Goal: Information Seeking & Learning: Learn about a topic

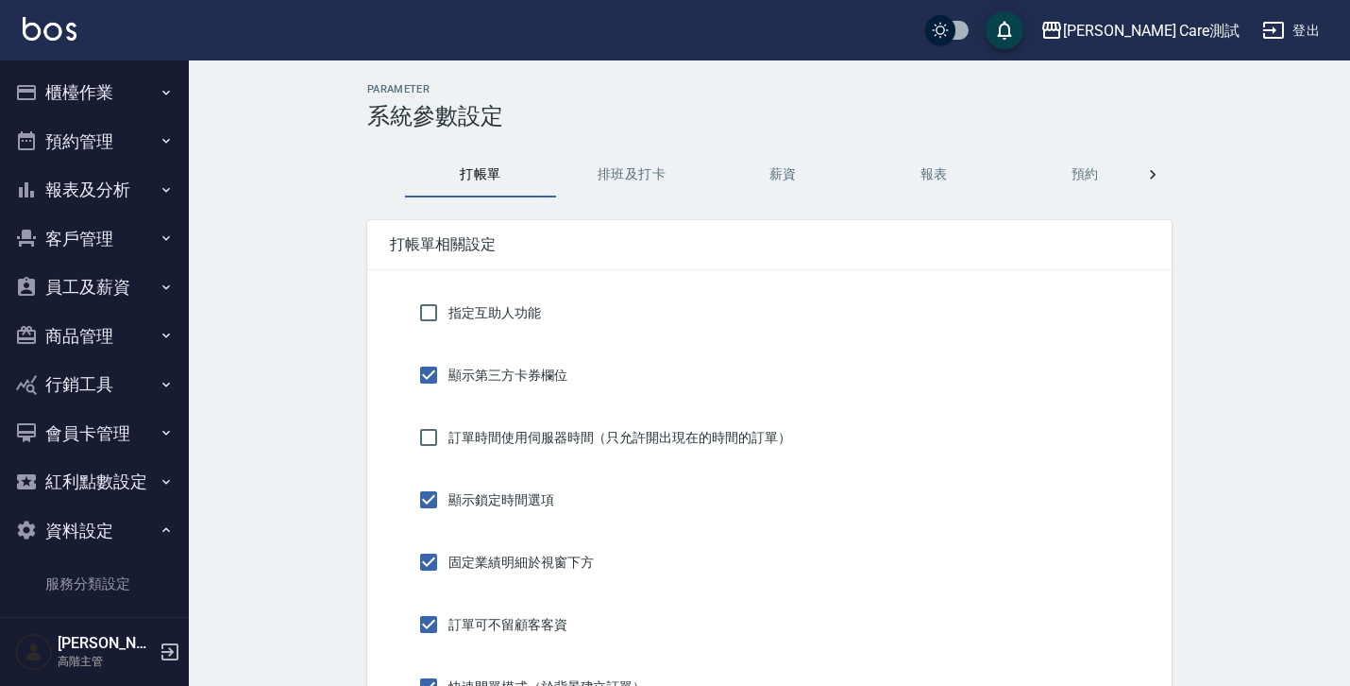
click at [159, 529] on icon "button" at bounding box center [166, 529] width 15 height 15
click at [149, 284] on button "員工及薪資" at bounding box center [95, 287] width 174 height 49
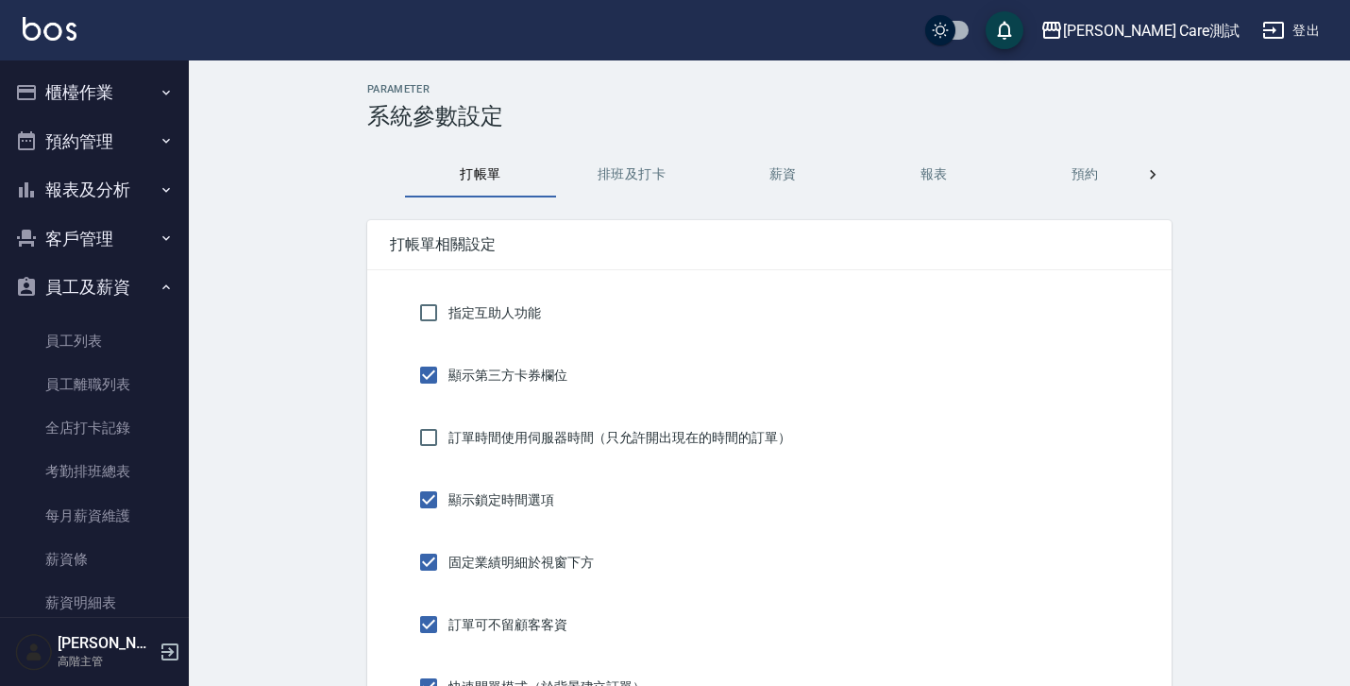
click at [159, 284] on icon "button" at bounding box center [166, 286] width 15 height 15
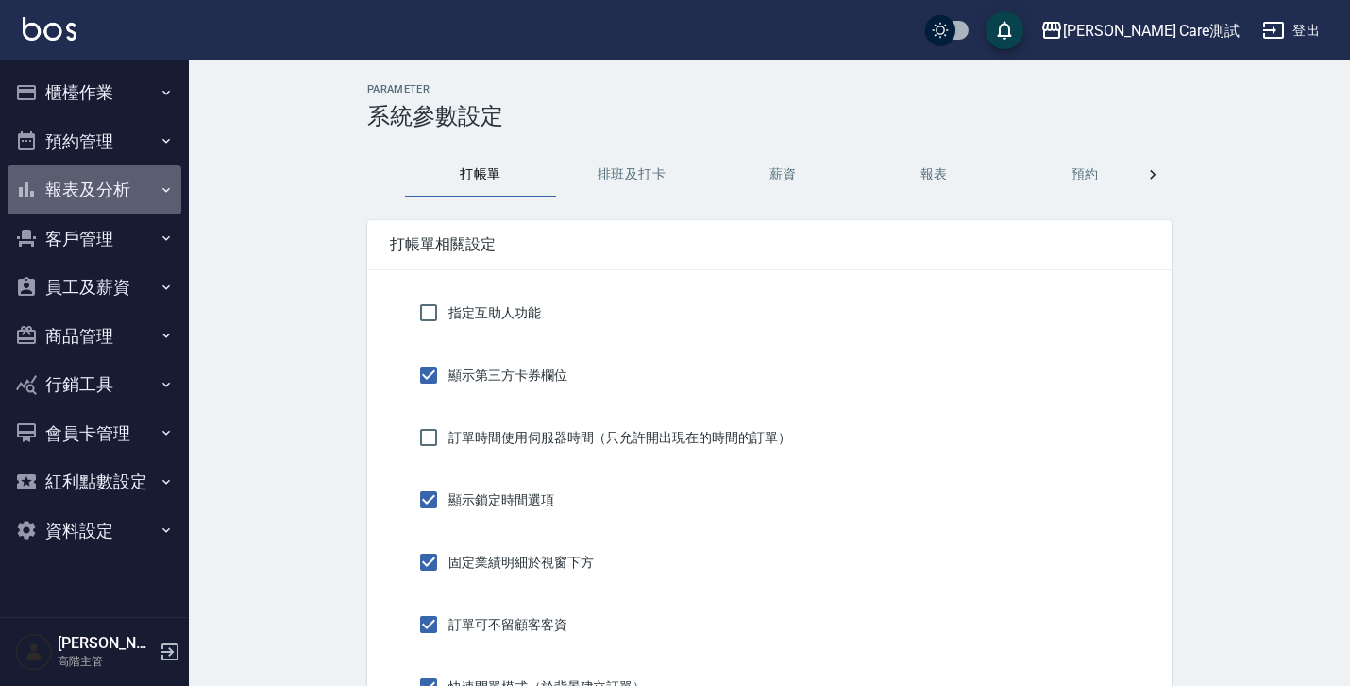
click at [135, 179] on button "報表及分析" at bounding box center [95, 189] width 174 height 49
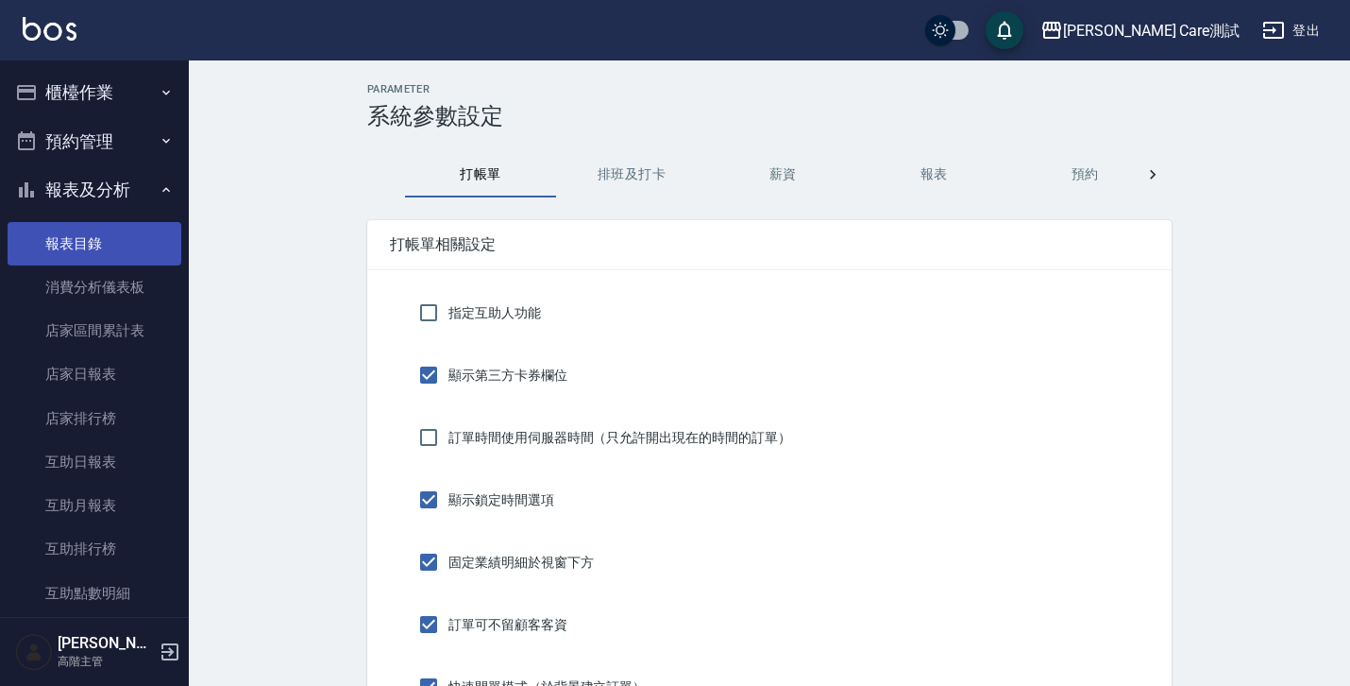
click at [131, 243] on link "報表目錄" at bounding box center [95, 243] width 174 height 43
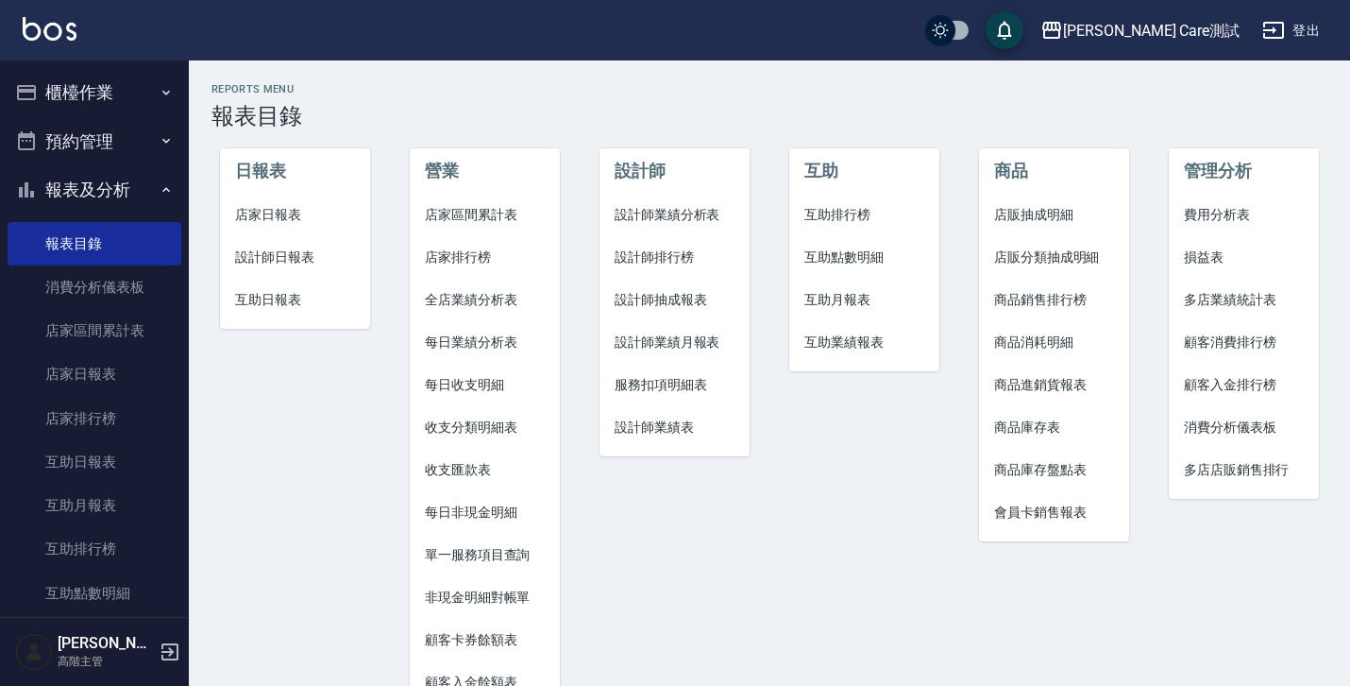
click at [1202, 262] on span "損益表" at bounding box center [1244, 257] width 120 height 20
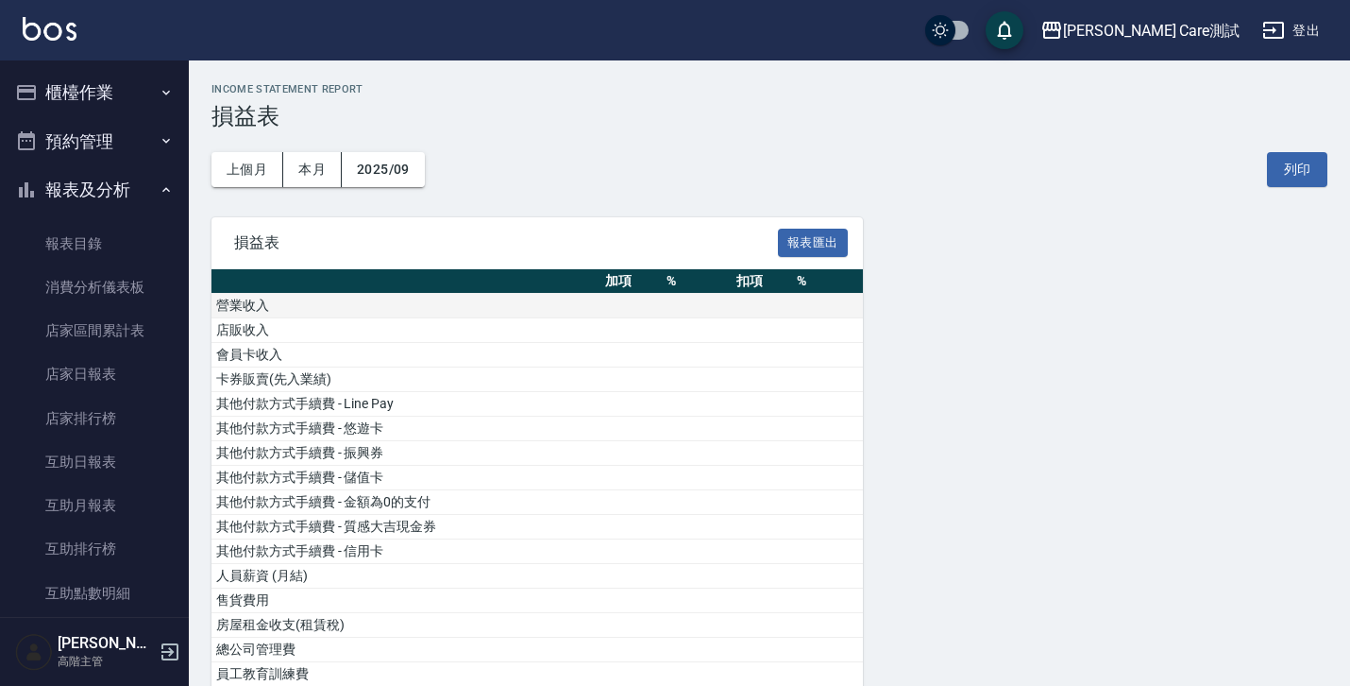
click at [362, 307] on td "營業收入" at bounding box center [406, 306] width 389 height 25
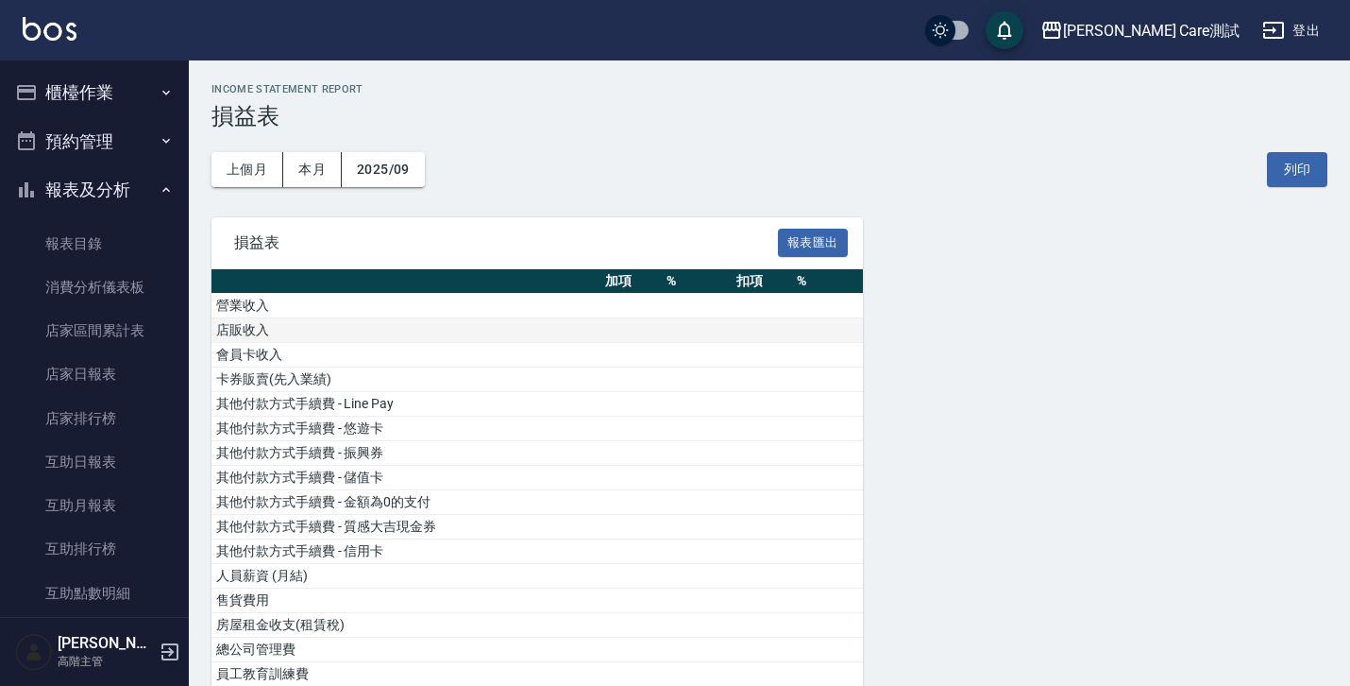
click at [363, 335] on td "店販收入" at bounding box center [406, 330] width 389 height 25
click at [799, 253] on button "報表匯出" at bounding box center [813, 243] width 70 height 29
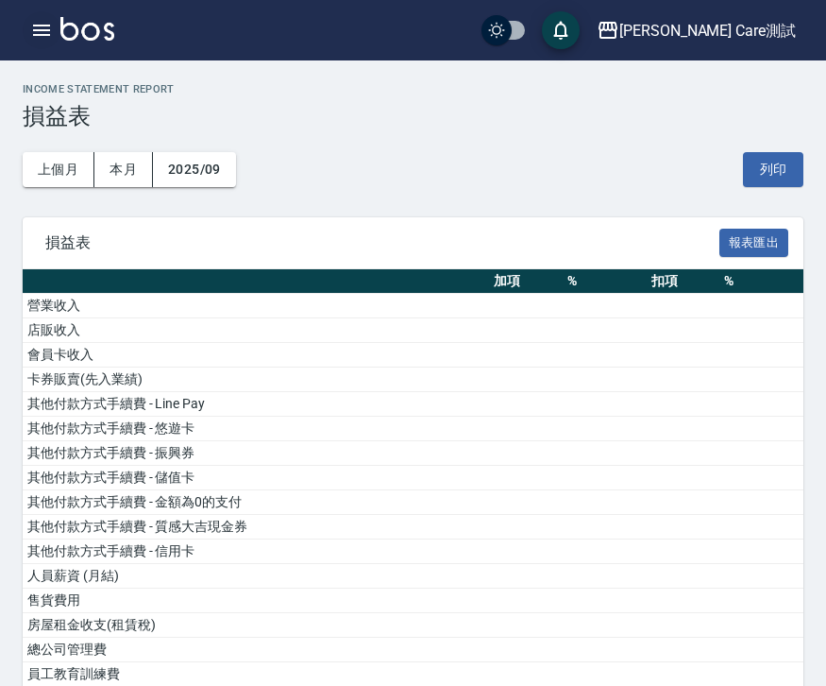
click at [52, 30] on icon "button" at bounding box center [41, 30] width 23 height 23
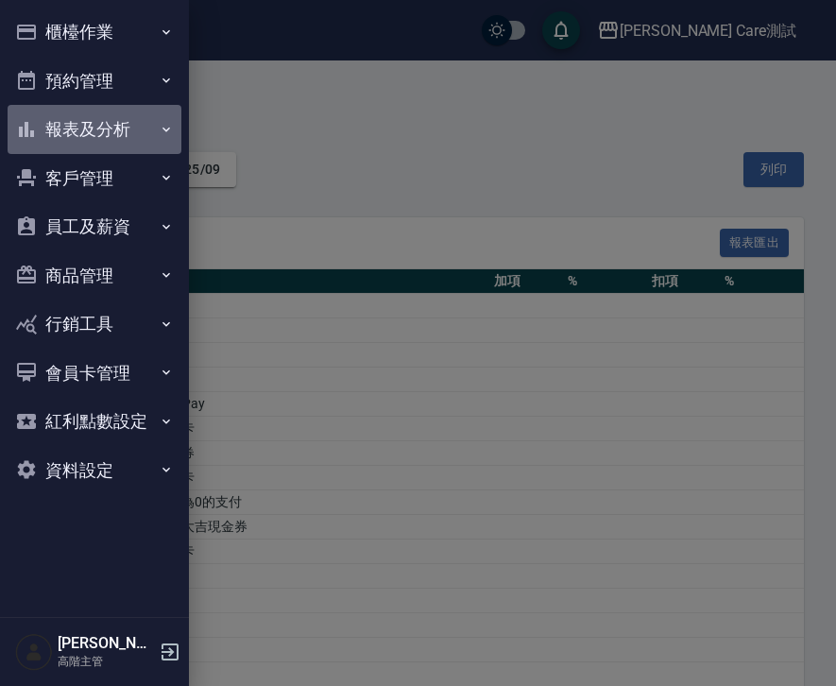
click at [120, 123] on button "報表及分析" at bounding box center [95, 129] width 174 height 49
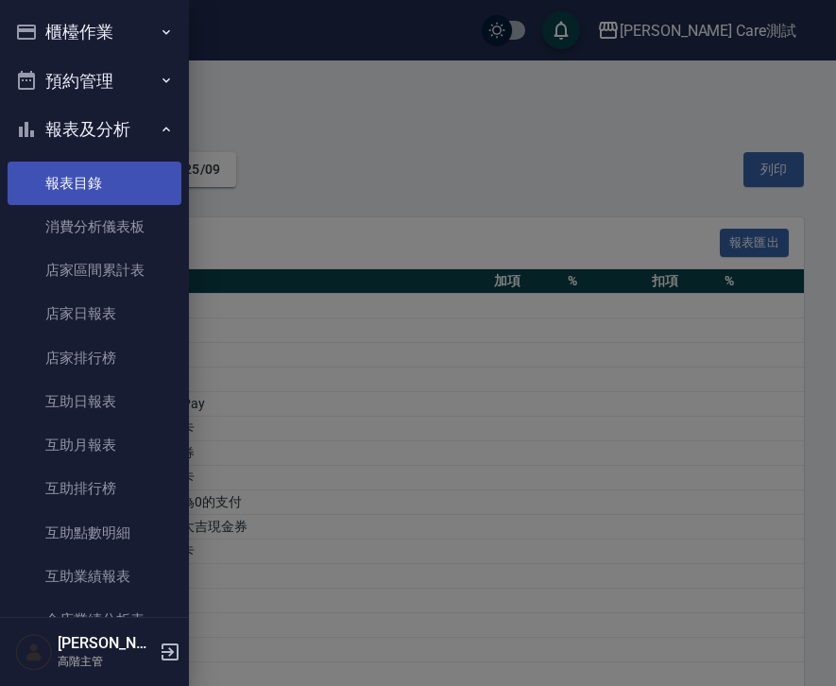
click at [107, 171] on link "報表目錄" at bounding box center [95, 182] width 174 height 43
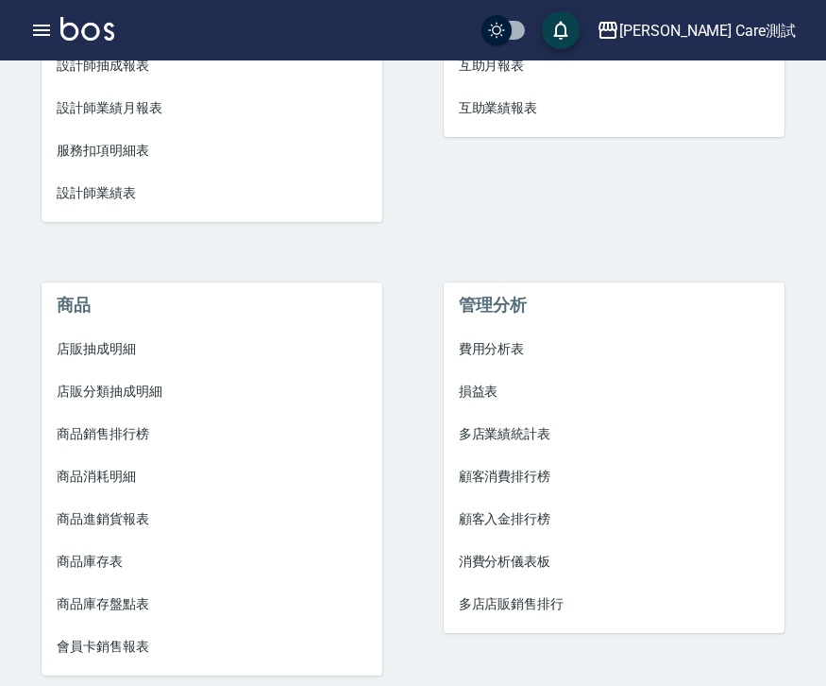
scroll to position [974, 0]
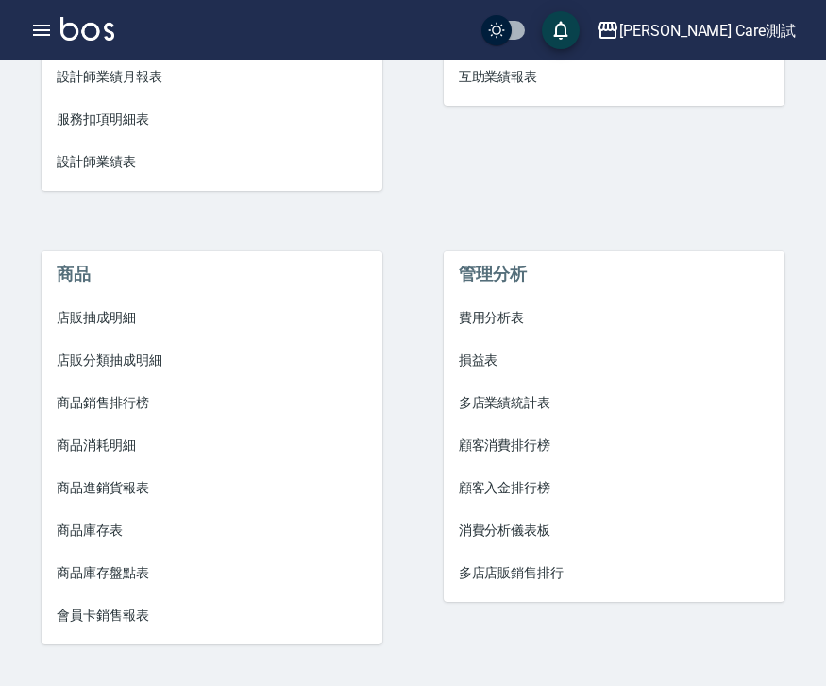
click at [474, 358] on span "損益表" at bounding box center [614, 360] width 311 height 20
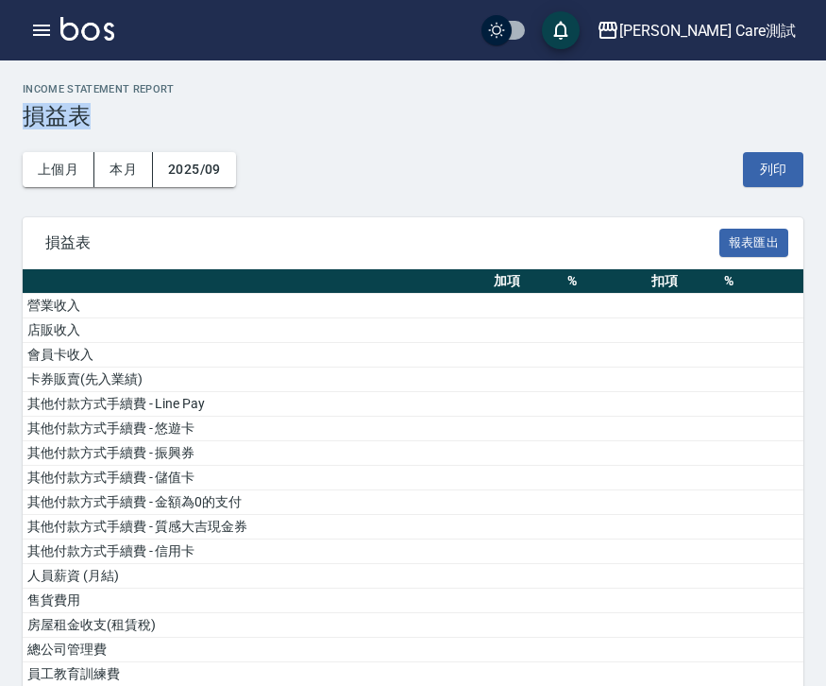
drag, startPoint x: 26, startPoint y: 106, endPoint x: 85, endPoint y: 104, distance: 58.6
click at [85, 104] on h3 "損益表" at bounding box center [413, 116] width 781 height 26
copy h3 "損益表"
click at [256, 132] on div "上個月 本月 2025/09 列印" at bounding box center [413, 169] width 781 height 80
